Goal: Find specific page/section: Find specific page/section

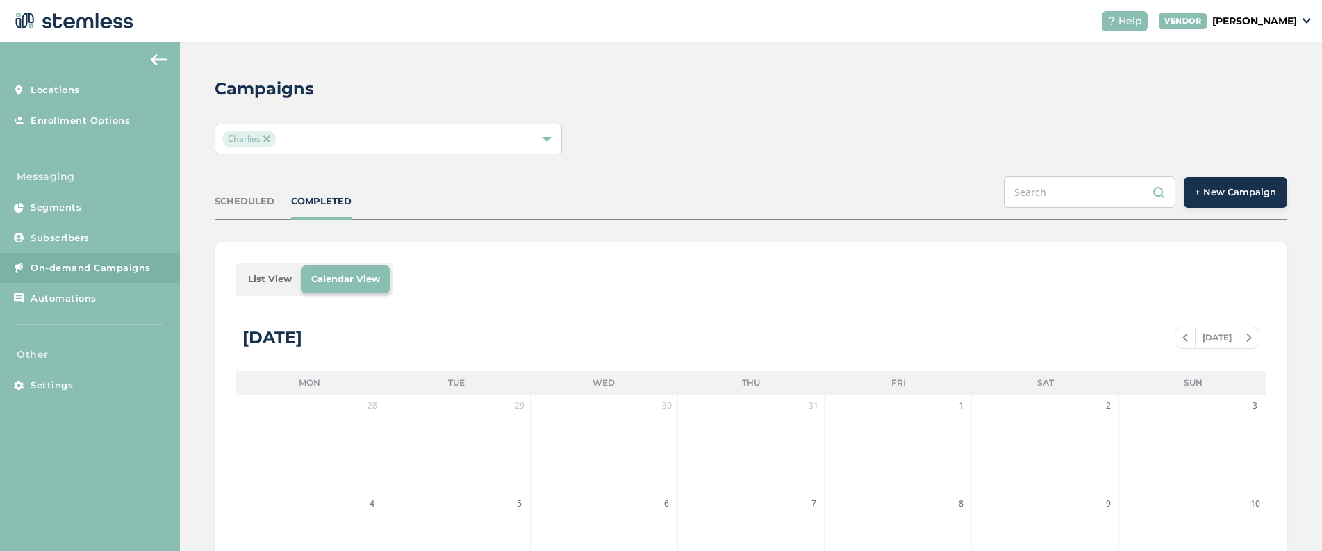
scroll to position [390, 0]
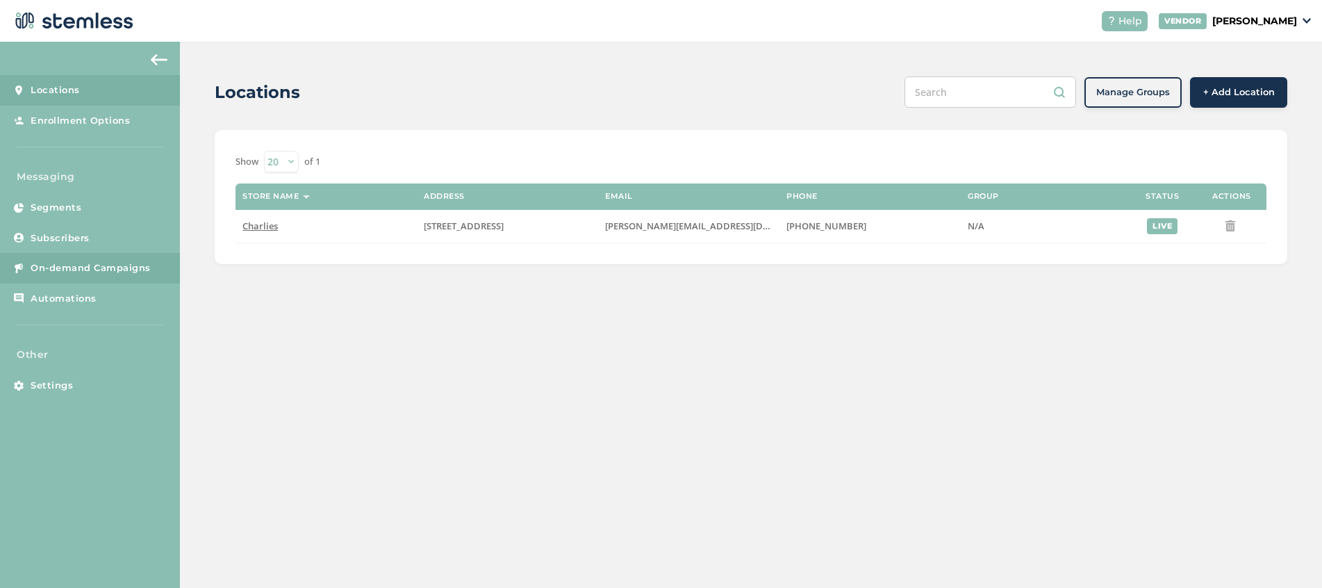
click at [104, 267] on span "On-demand Campaigns" at bounding box center [91, 268] width 120 height 14
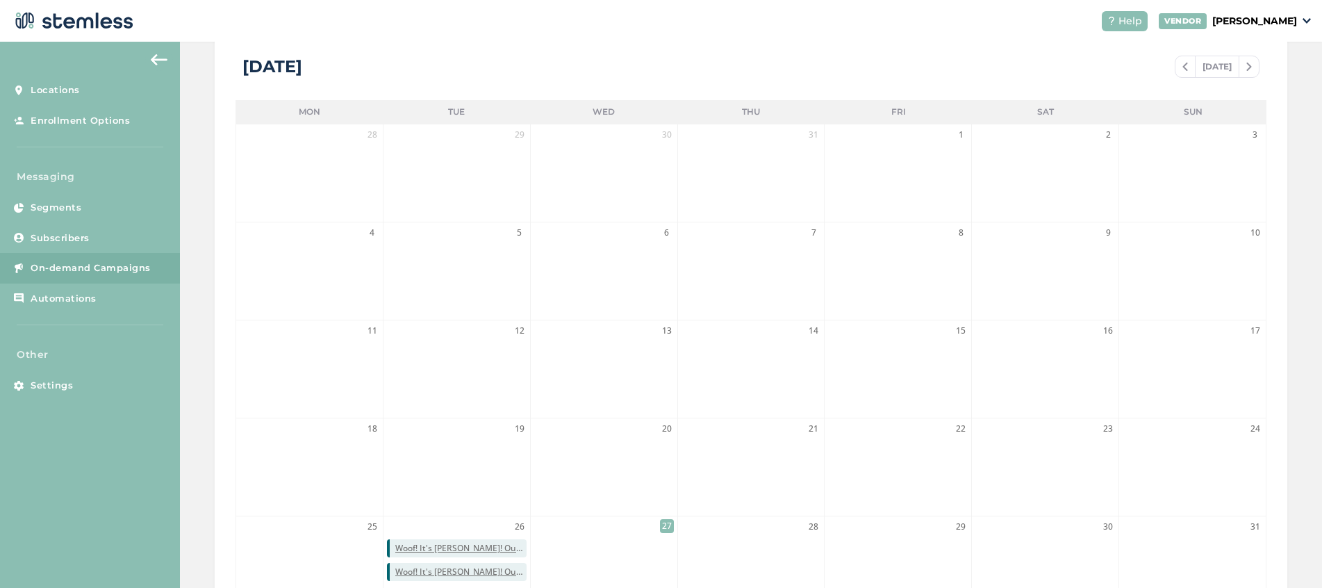
scroll to position [353, 0]
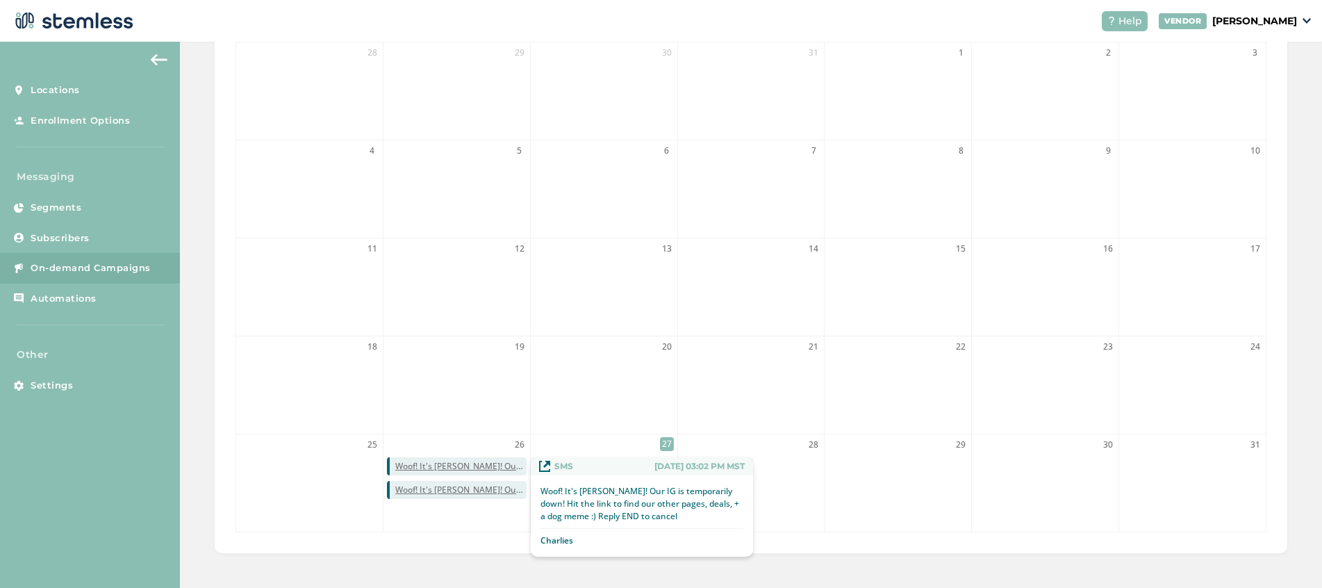
click at [478, 460] on span "Woof! It's [PERSON_NAME]! Our IG is temporarily down! Hit the link to find our …" at bounding box center [460, 466] width 131 height 13
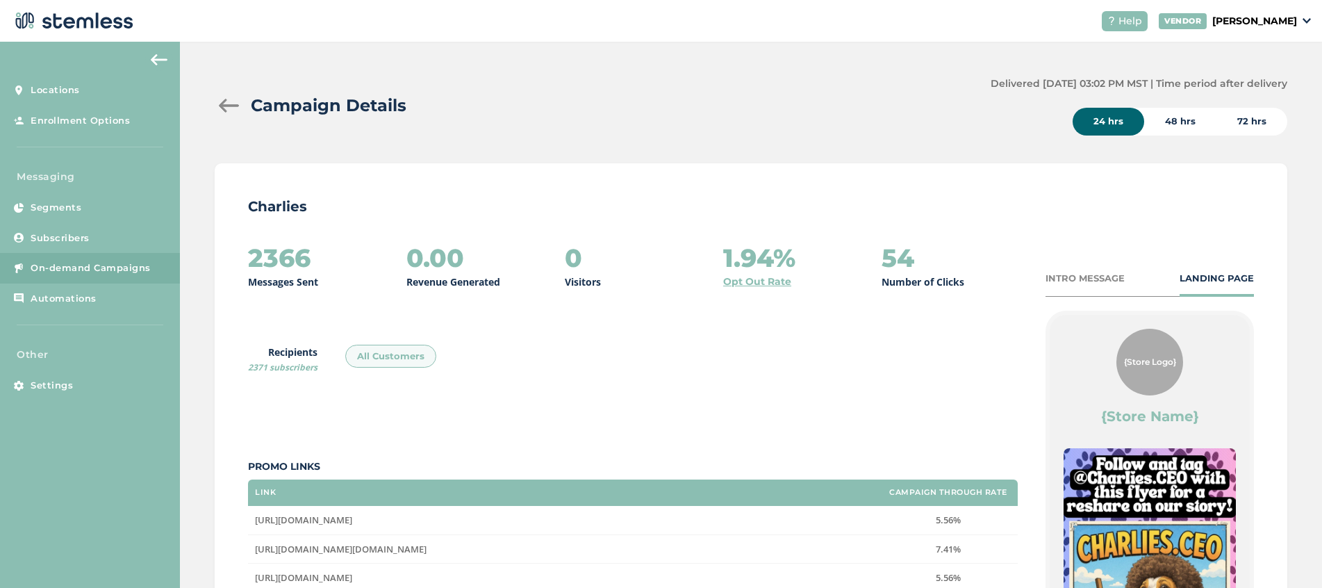
click at [1083, 284] on div "INTRO MESSAGE" at bounding box center [1085, 279] width 79 height 14
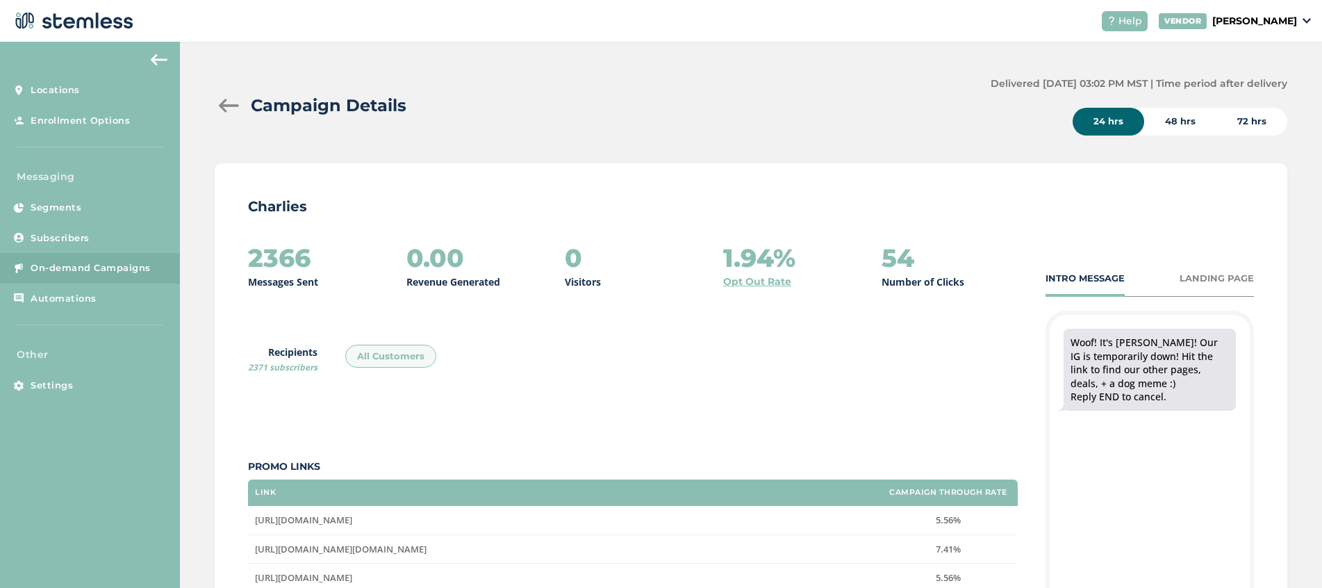
click at [1193, 281] on div "LANDING PAGE" at bounding box center [1217, 279] width 74 height 14
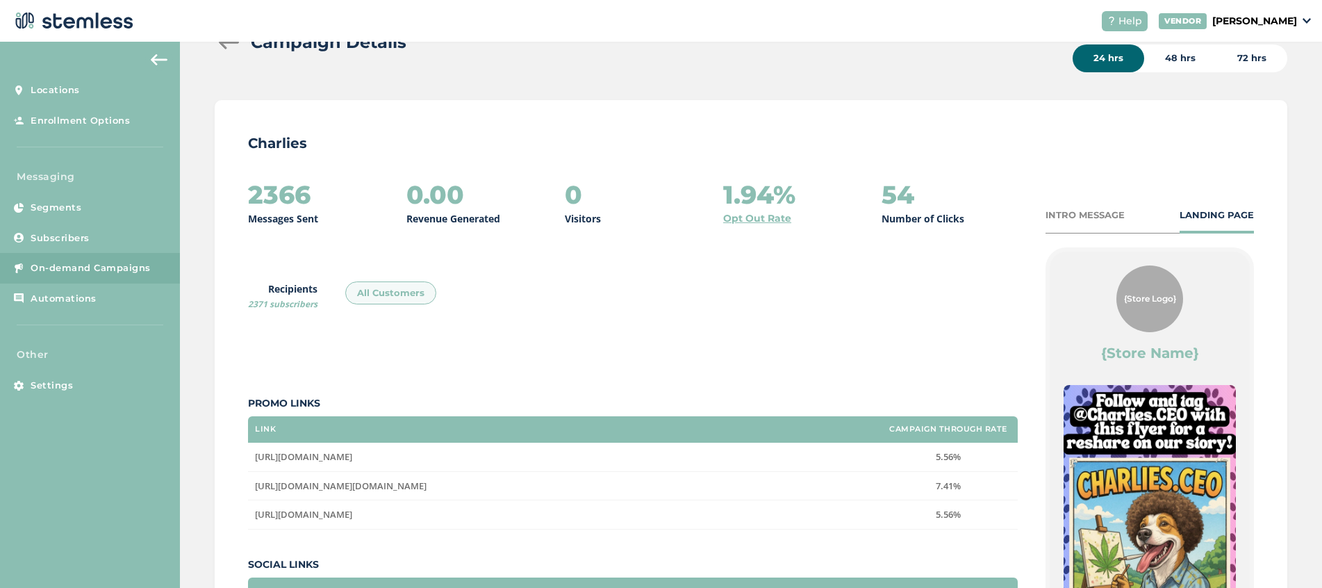
scroll to position [146, 0]
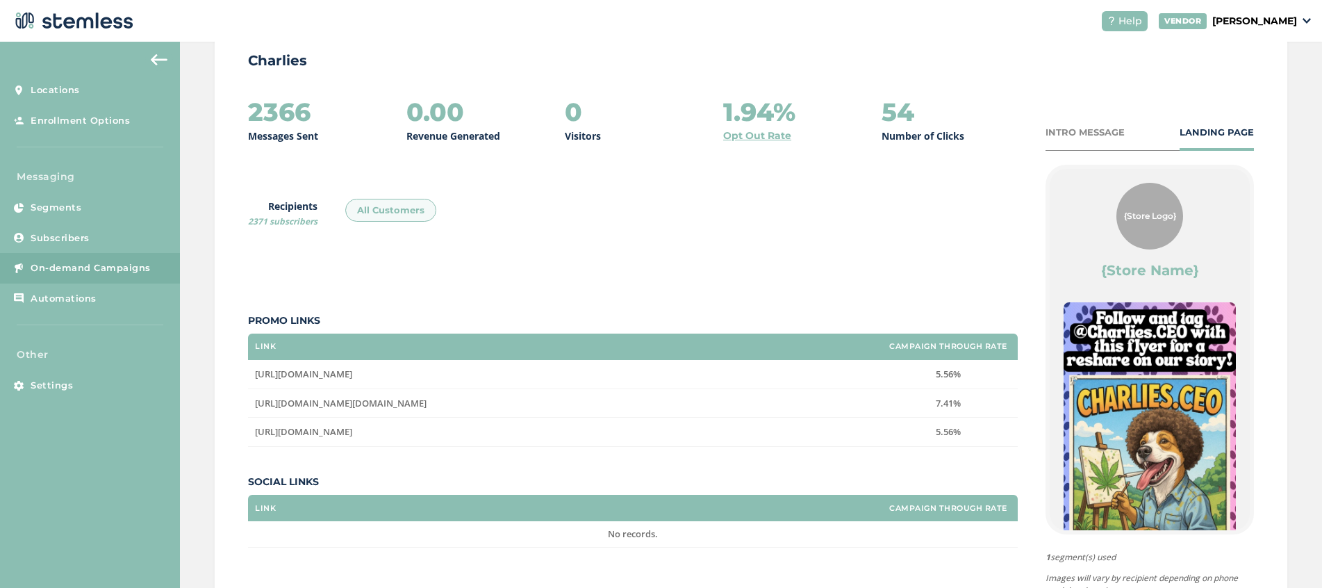
click at [163, 56] on img at bounding box center [159, 59] width 17 height 11
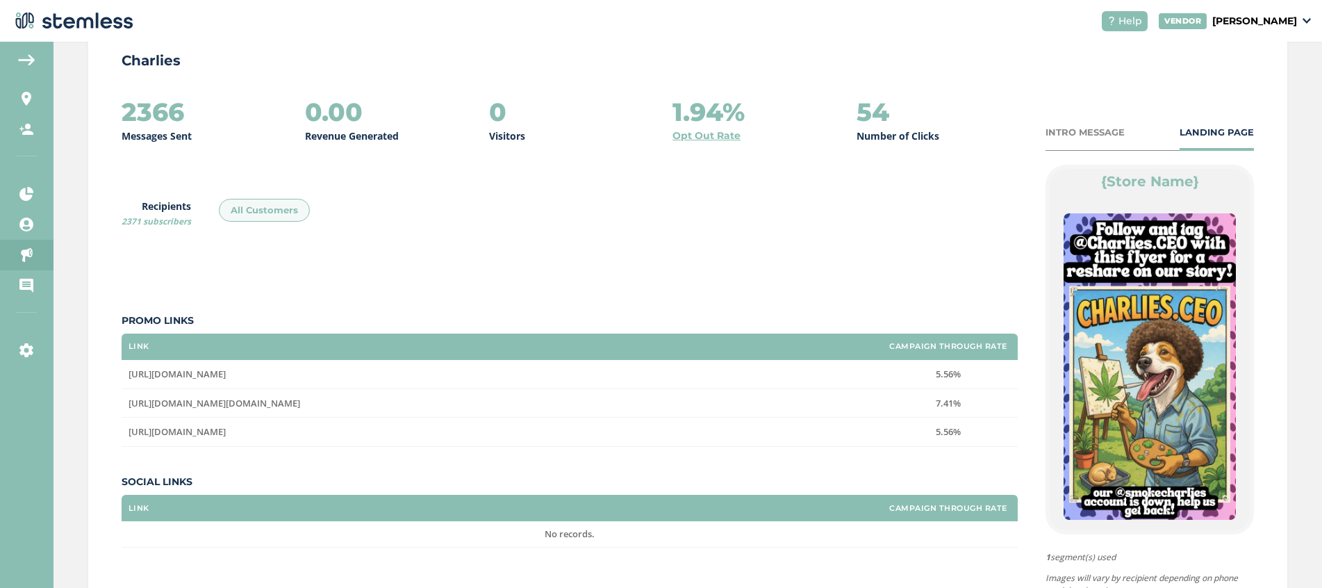
scroll to position [88, 0]
